Goal: Transaction & Acquisition: Subscribe to service/newsletter

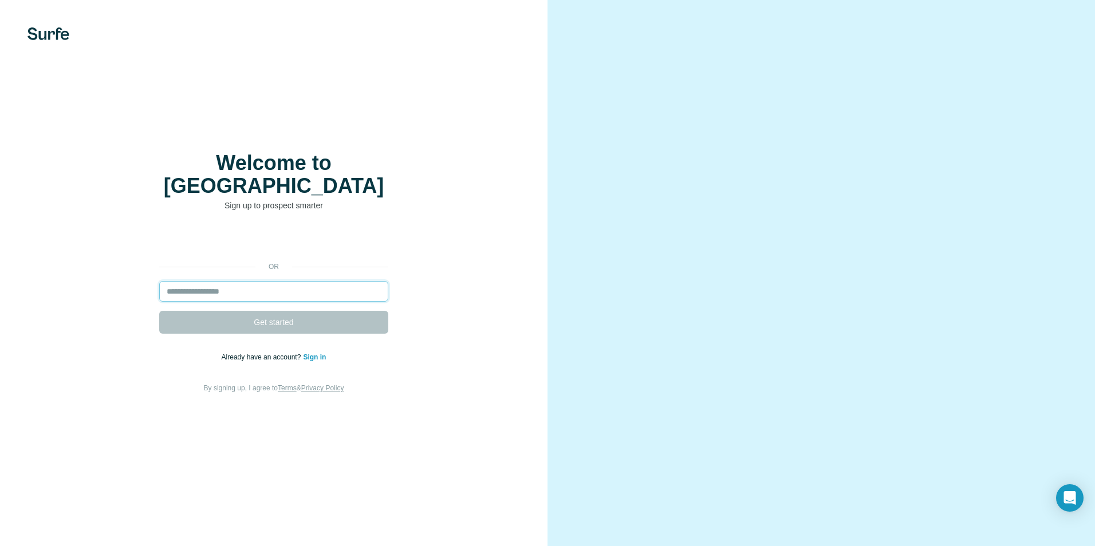
click at [320, 283] on input "email" at bounding box center [273, 291] width 229 height 21
type input "**********"
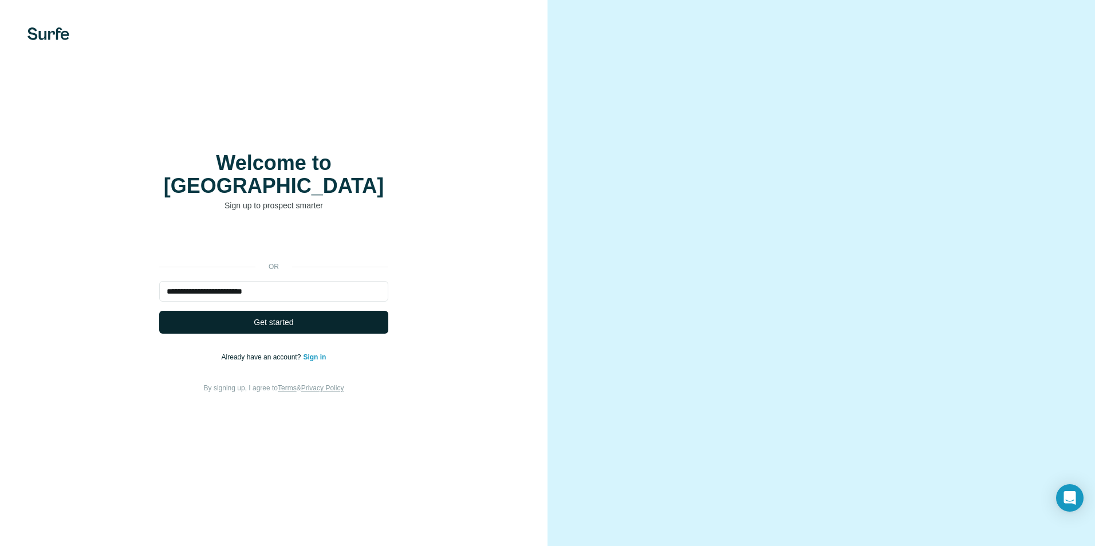
click at [298, 317] on button "Get started" at bounding box center [273, 322] width 229 height 23
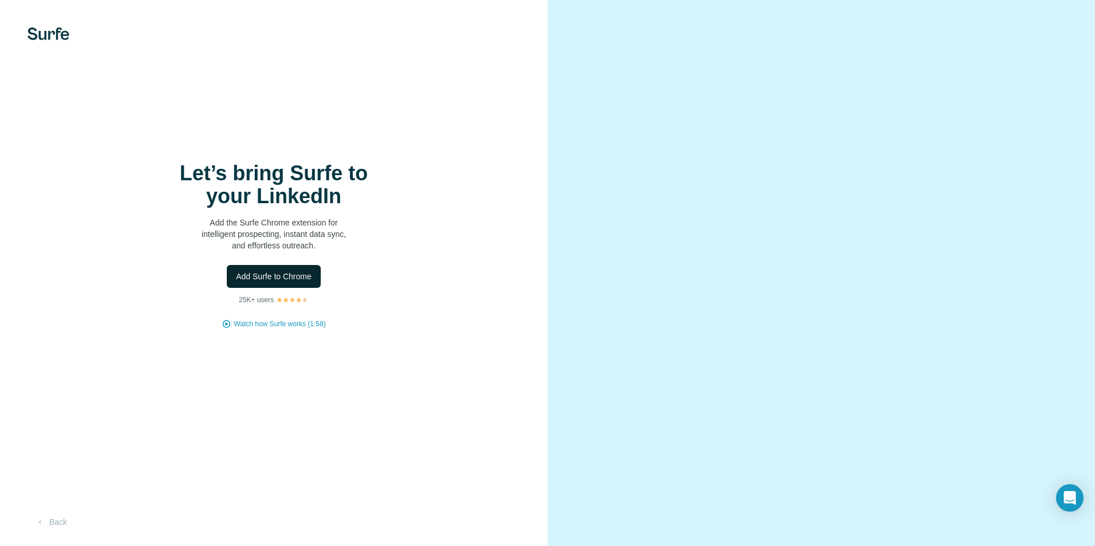
click at [273, 275] on span "Add Surfe to Chrome" at bounding box center [274, 276] width 76 height 11
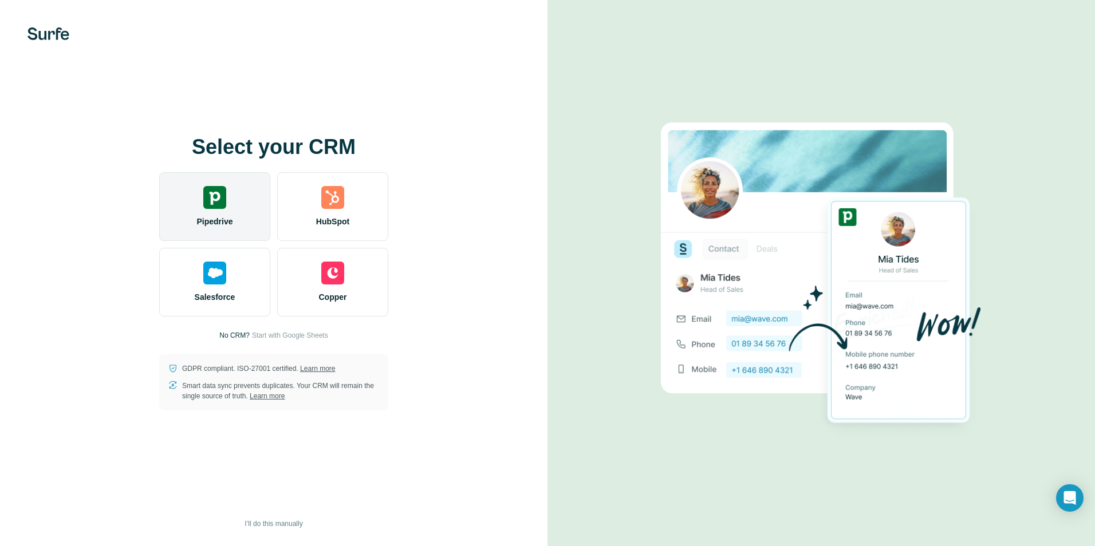
click at [218, 212] on div "Pipedrive" at bounding box center [214, 206] width 111 height 69
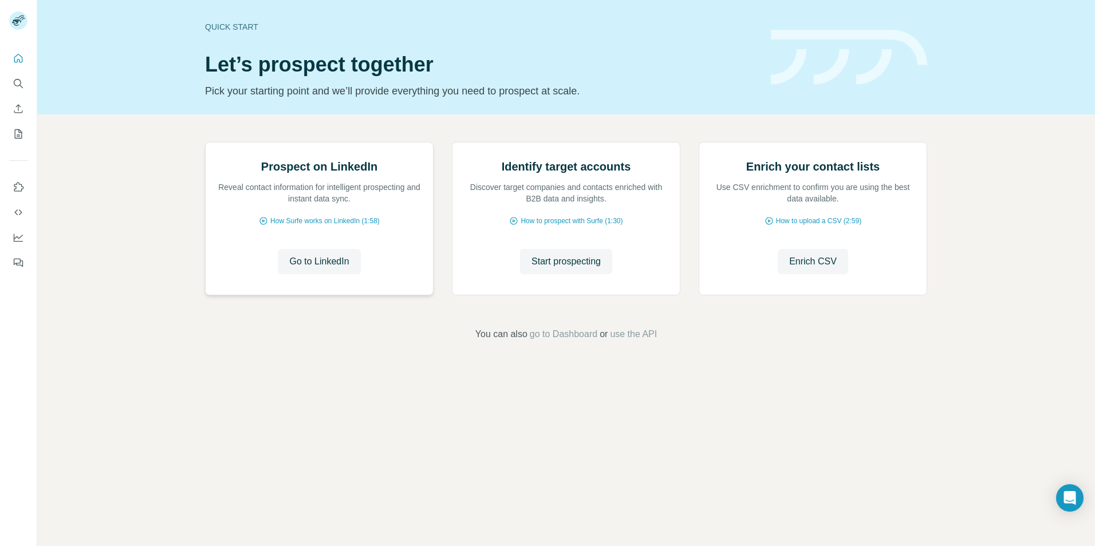
drag, startPoint x: 322, startPoint y: 388, endPoint x: 429, endPoint y: 409, distance: 109.7
click at [429, 295] on div "Prospect on LinkedIn Reveal contact information for intelligent prospecting and…" at bounding box center [319, 219] width 227 height 152
click at [338, 269] on span "Go to LinkedIn" at bounding box center [319, 262] width 60 height 14
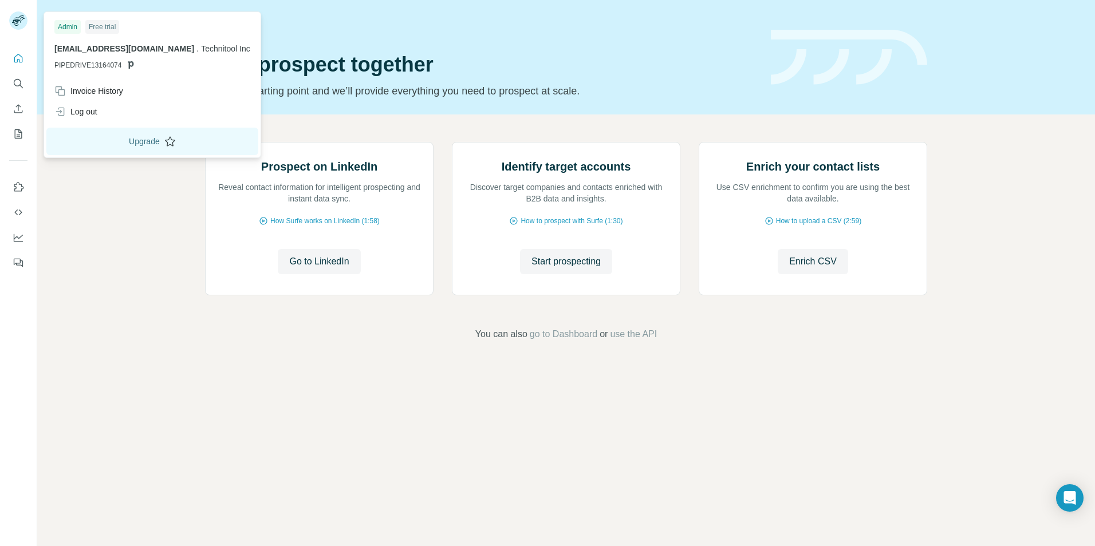
click at [130, 141] on button "Upgrade" at bounding box center [152, 141] width 212 height 27
